Goal: Check status

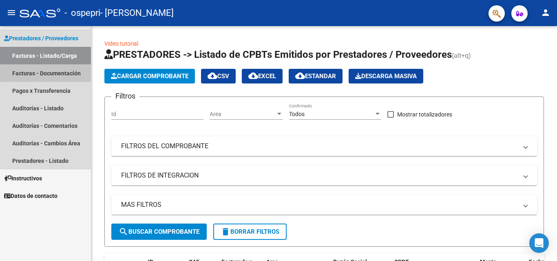
drag, startPoint x: 62, startPoint y: 63, endPoint x: 48, endPoint y: 67, distance: 15.2
click at [48, 67] on link "Facturas - Documentación" at bounding box center [45, 73] width 91 height 18
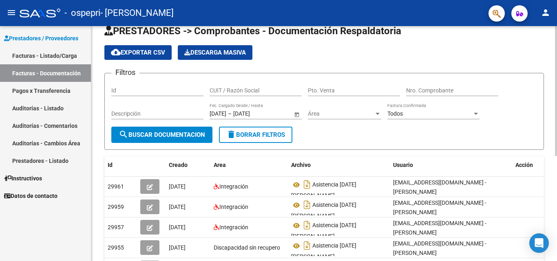
scroll to position [13, 0]
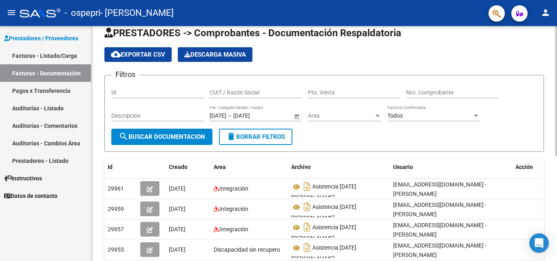
click at [557, 118] on div at bounding box center [556, 98] width 2 height 130
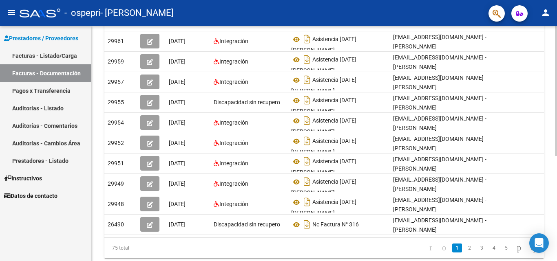
scroll to position [161, 0]
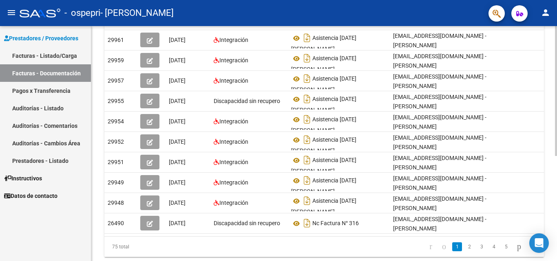
click at [557, 211] on div at bounding box center [556, 184] width 2 height 130
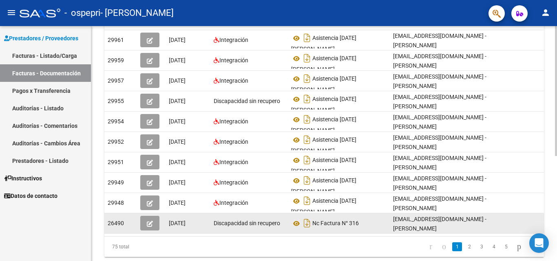
click at [245, 227] on div "Discapacidad sin recupero" at bounding box center [249, 223] width 71 height 9
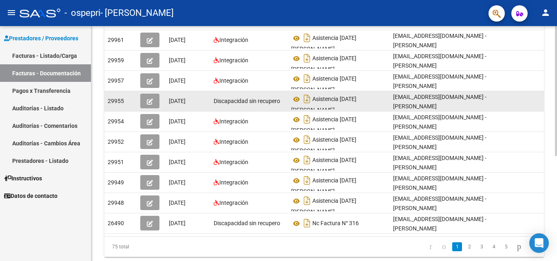
click at [191, 105] on div "[DATE]" at bounding box center [188, 101] width 38 height 9
click at [136, 101] on datatable-body-cell "29955" at bounding box center [120, 101] width 33 height 20
click at [152, 104] on icon "button" at bounding box center [150, 102] width 6 height 6
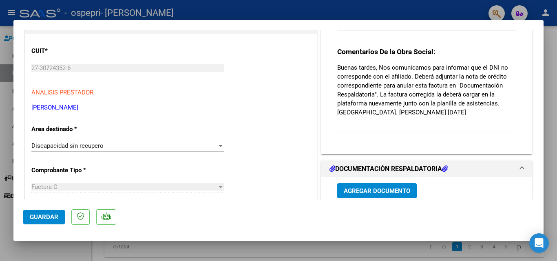
scroll to position [5, 0]
